Goal: Task Accomplishment & Management: Use online tool/utility

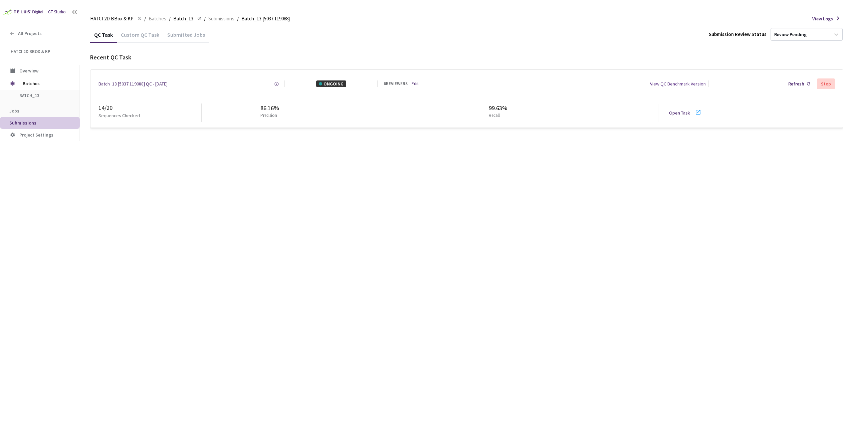
click at [106, 111] on div "14 / 20" at bounding box center [150, 108] width 103 height 9
click at [317, 234] on div "QC Task Custom QC Task Submitted Jobs Submission Review Status Review Pending R…" at bounding box center [466, 228] width 753 height 403
click at [106, 106] on div "14 / 20" at bounding box center [150, 108] width 103 height 9
click at [419, 87] on div "Batch_13 [5037:119088] QC - [DATE] Created at [DATE] 11:31 AM EDT Created by [P…" at bounding box center [466, 84] width 753 height 28
click at [419, 86] on link "Edit" at bounding box center [415, 84] width 7 height 6
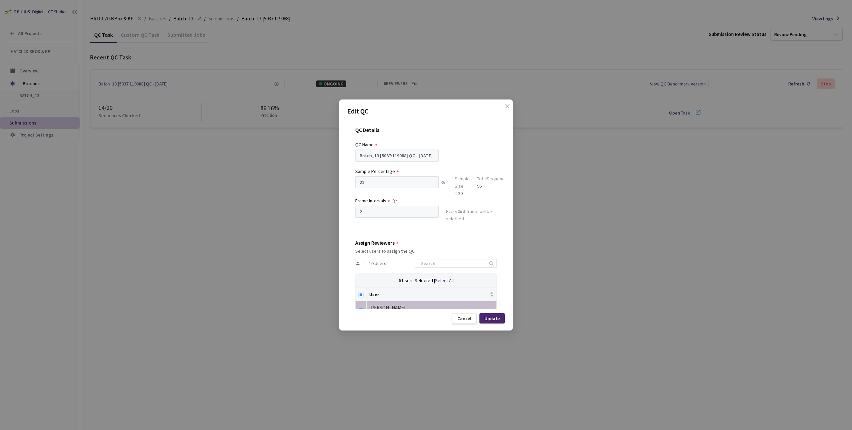
scroll to position [100, 0]
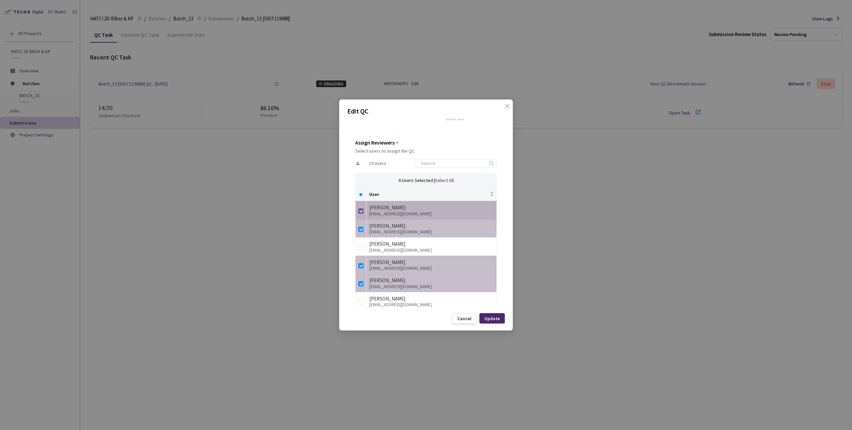
click at [362, 211] on input "checkbox" at bounding box center [360, 210] width 5 height 5
checkbox input "false"
click at [358, 229] on input "checkbox" at bounding box center [360, 229] width 5 height 5
checkbox input "false"
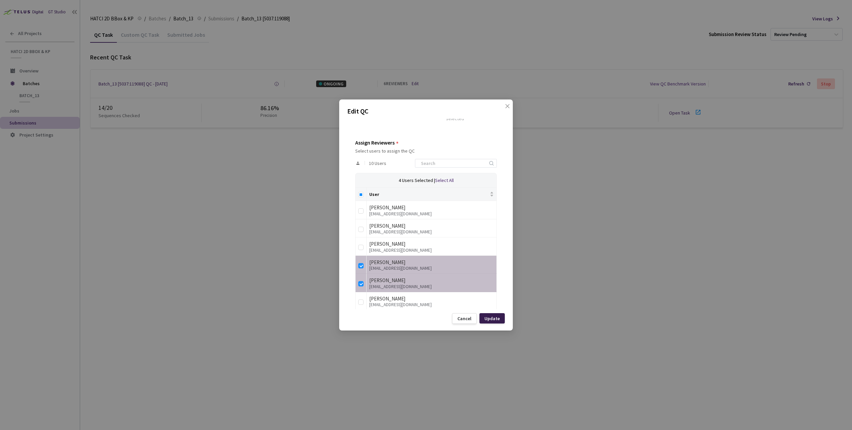
click at [496, 318] on div "Update" at bounding box center [492, 318] width 15 height 5
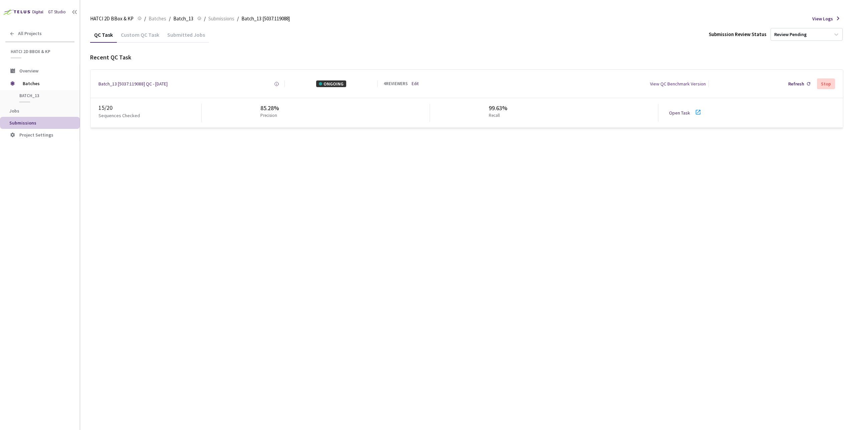
click at [684, 110] on link "Open Task" at bounding box center [679, 113] width 21 height 6
click at [418, 83] on link "Edit" at bounding box center [415, 84] width 7 height 6
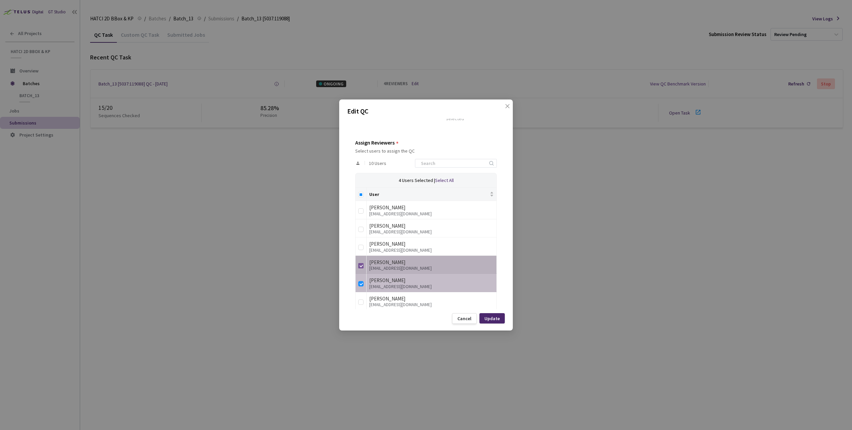
click at [360, 263] on input "checkbox" at bounding box center [360, 265] width 5 height 5
checkbox input "false"
click at [361, 284] on input "checkbox" at bounding box center [360, 283] width 5 height 5
checkbox input "false"
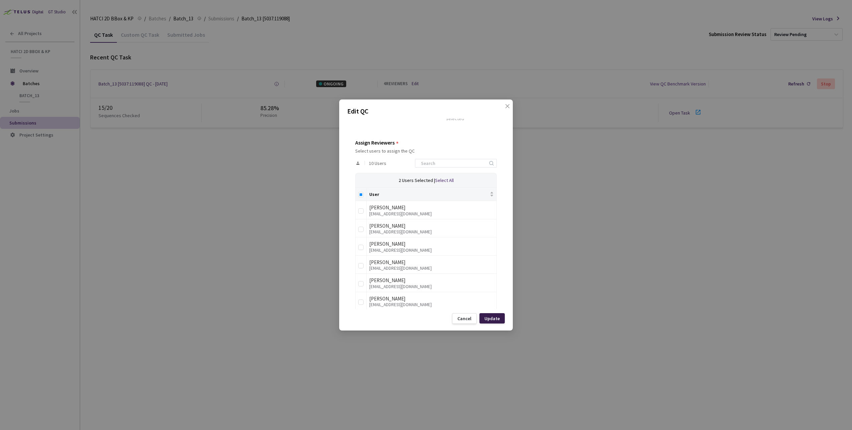
click at [494, 317] on div "Update" at bounding box center [492, 318] width 15 height 5
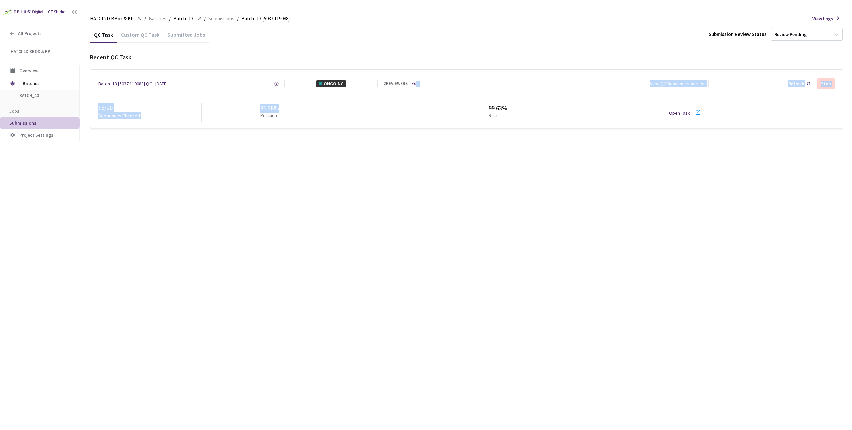
drag, startPoint x: 417, startPoint y: 85, endPoint x: 418, endPoint y: 149, distance: 64.4
click at [418, 149] on div "QC Task Custom QC Task Submitted Jobs Submission Review Status Review Pending R…" at bounding box center [466, 228] width 753 height 403
click at [681, 118] on div "Open Task" at bounding box center [687, 113] width 37 height 10
drag, startPoint x: 423, startPoint y: 81, endPoint x: 420, endPoint y: 81, distance: 3.4
click at [423, 81] on div "2 REVIEWERS Edit" at bounding box center [418, 84] width 68 height 6
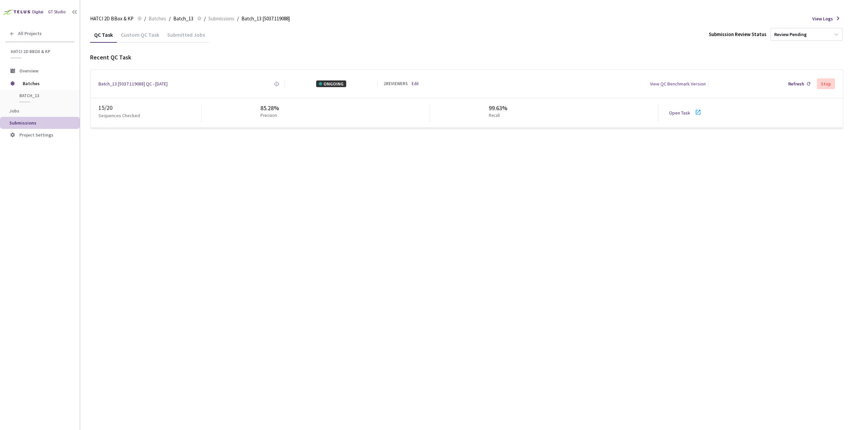
click at [418, 81] on link "Edit" at bounding box center [415, 84] width 7 height 6
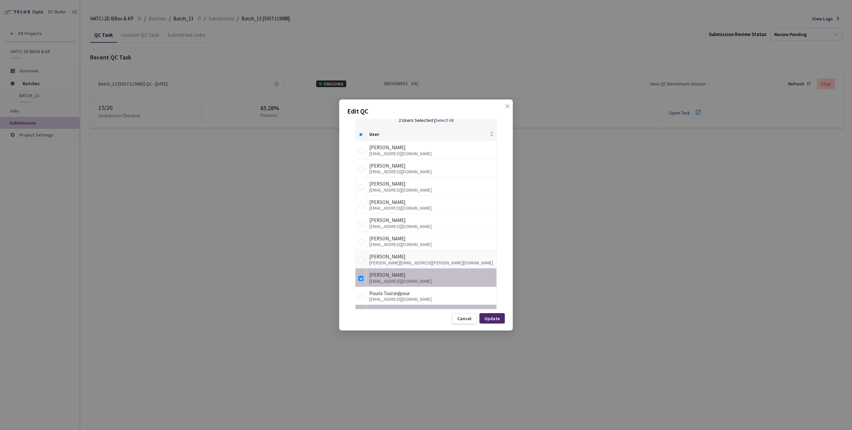
scroll to position [180, 0]
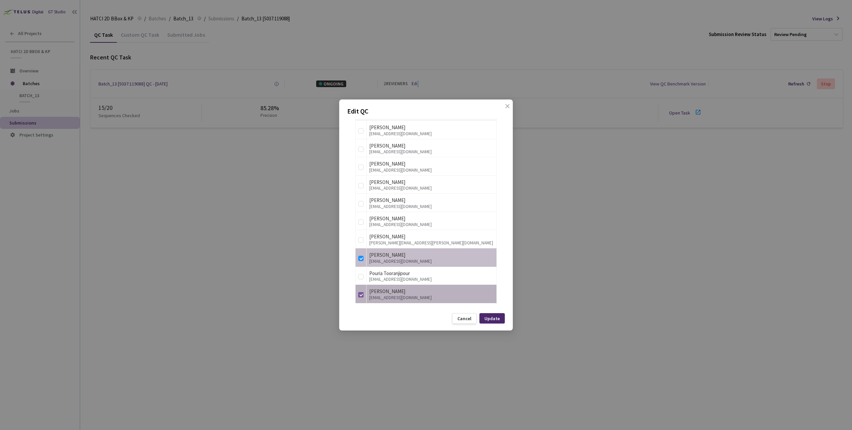
click at [360, 292] on input "checkbox" at bounding box center [360, 294] width 5 height 5
checkbox input "false"
click at [492, 315] on div "Update" at bounding box center [492, 318] width 25 height 10
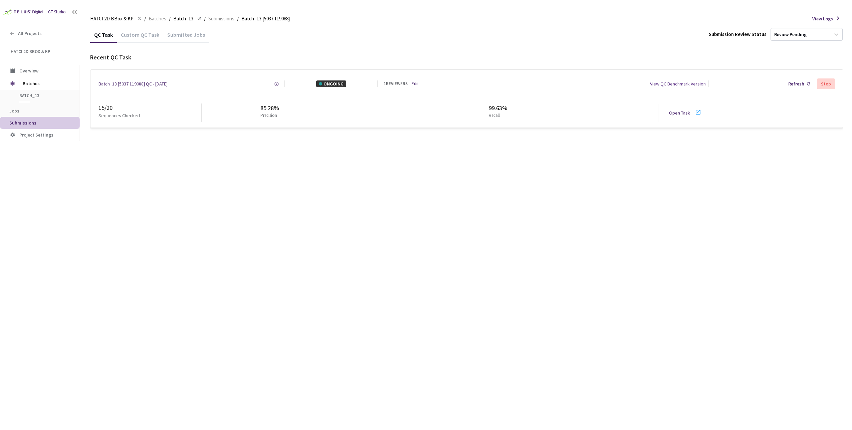
click at [677, 115] on link "Open Task" at bounding box center [679, 113] width 21 height 6
